Goal: Navigation & Orientation: Go to known website

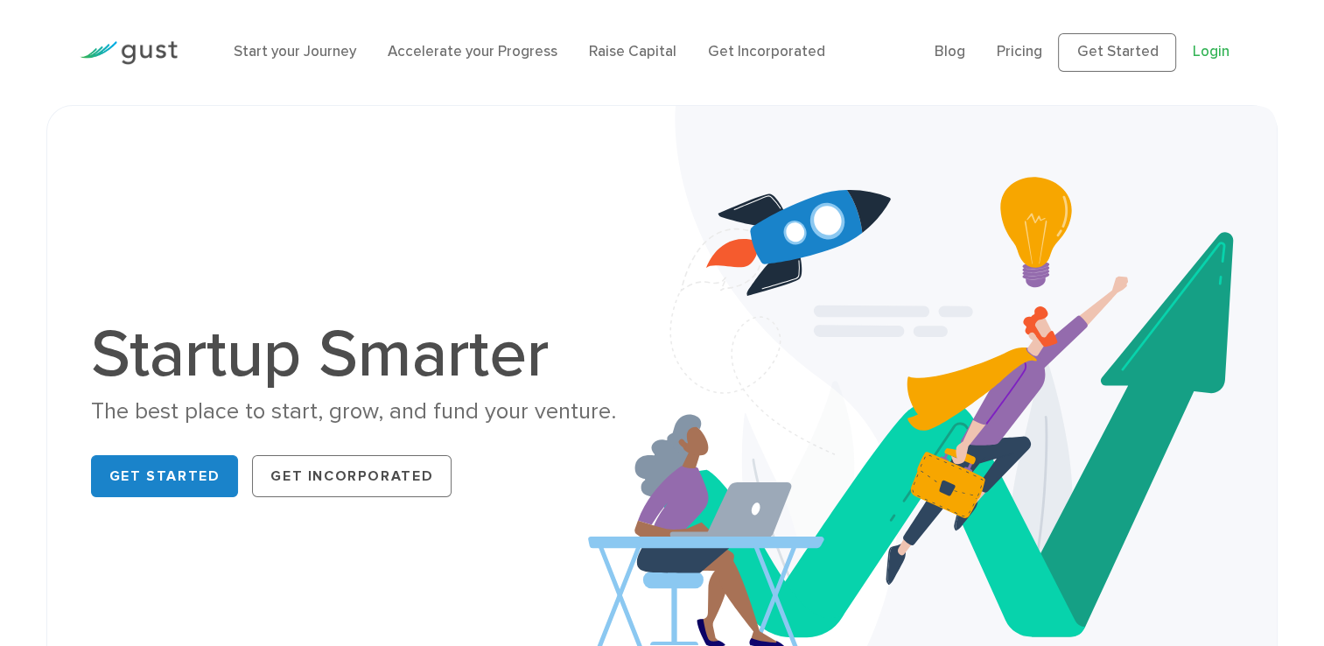
click at [1197, 53] on link "Login" at bounding box center [1210, 52] width 37 height 18
click at [1136, 50] on link "Get Started" at bounding box center [1117, 52] width 118 height 39
click at [1219, 51] on link "Login" at bounding box center [1210, 52] width 37 height 18
